Goal: Navigation & Orientation: Find specific page/section

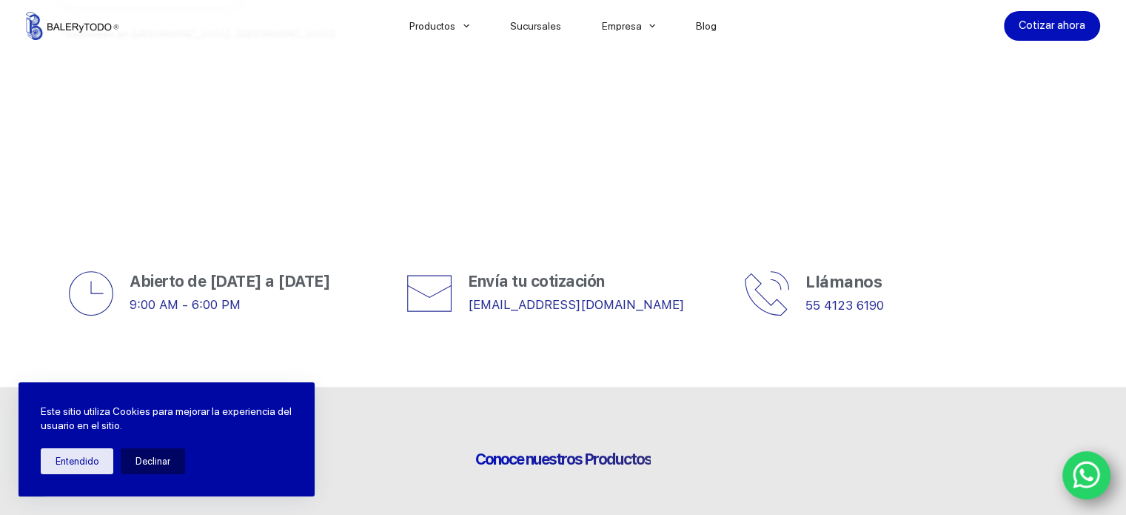
scroll to position [370, 0]
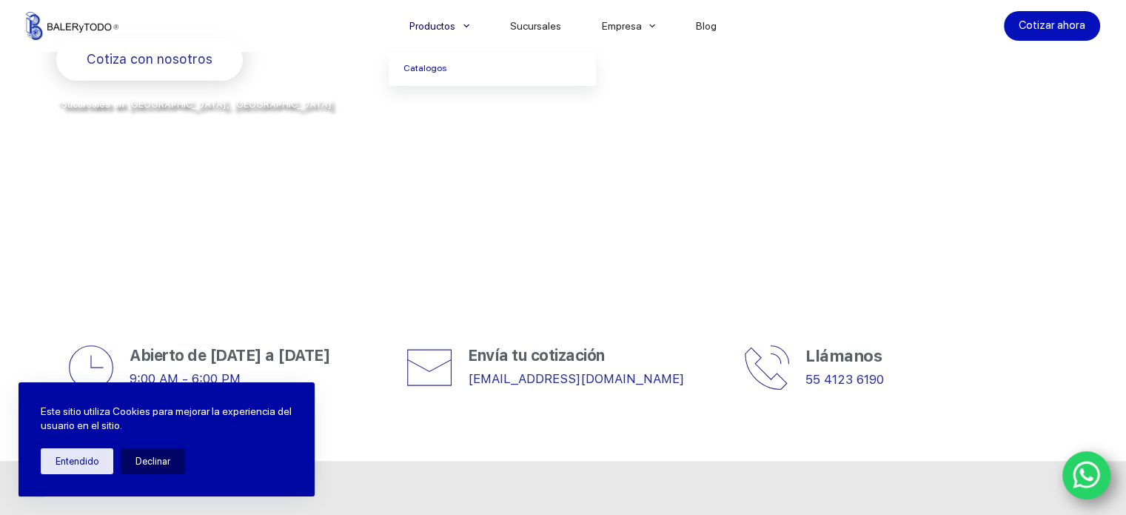
click at [459, 26] on link "Productos" at bounding box center [439, 26] width 101 height 0
click at [430, 67] on link "Catalogos" at bounding box center [492, 69] width 207 height 34
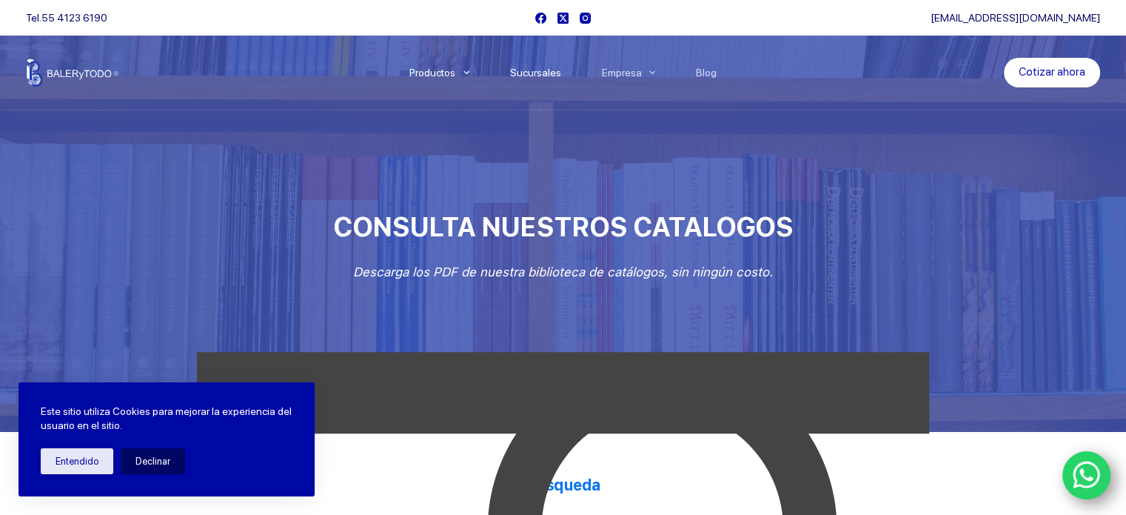
click at [535, 73] on link "Sucursales" at bounding box center [535, 73] width 92 height 0
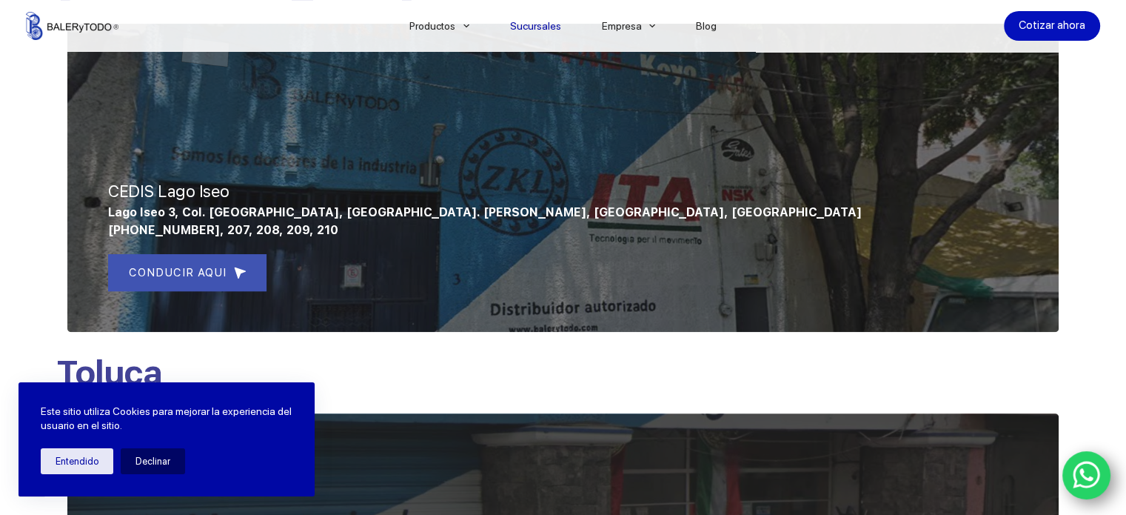
scroll to position [666, 0]
